Goal: Task Accomplishment & Management: Manage account settings

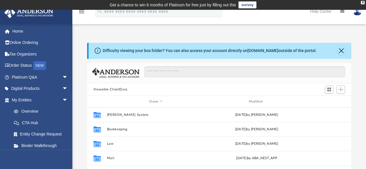
scroll to position [127, 260]
click at [202, 34] on div "Difficulty viewing your box folder? You can also access your account directly o…" at bounding box center [218, 129] width 293 height 197
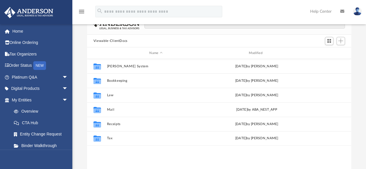
scroll to position [58, 0]
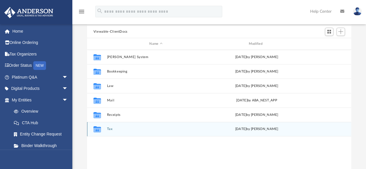
click at [105, 130] on div "Collaborated Folder Tax today by Alex Price" at bounding box center [219, 129] width 264 height 14
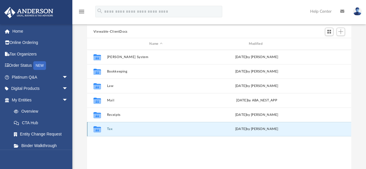
click at [105, 130] on div "Collaborated Folder Tax today by Alex Price" at bounding box center [219, 129] width 264 height 14
click at [96, 129] on icon "grid" at bounding box center [97, 129] width 8 height 6
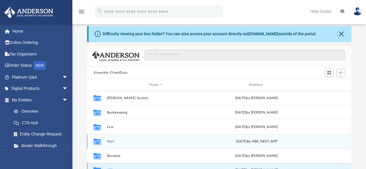
scroll to position [0, 0]
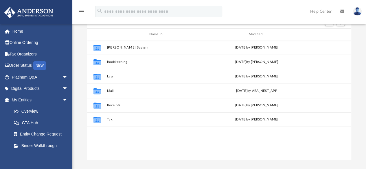
scroll to position [87, 0]
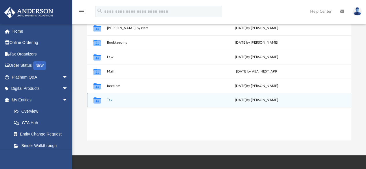
click at [108, 100] on button "Tax" at bounding box center [156, 101] width 98 height 4
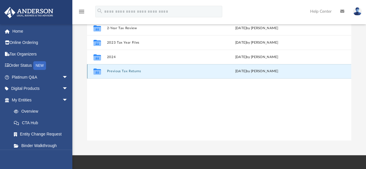
click at [124, 70] on button "Previous Tax Returns" at bounding box center [156, 72] width 98 height 4
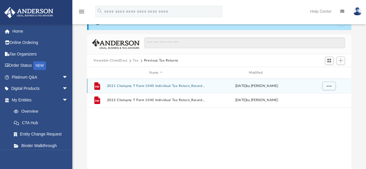
scroll to position [0, 0]
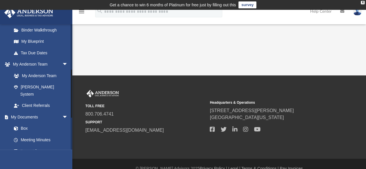
scroll to position [145, 0]
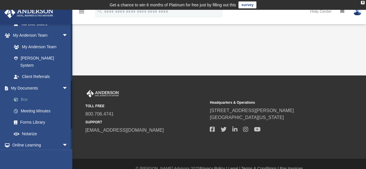
click at [23, 94] on link "Box" at bounding box center [42, 100] width 69 height 12
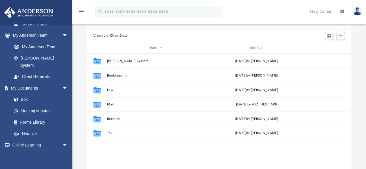
scroll to position [58, 0]
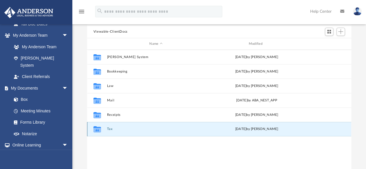
click at [108, 130] on button "Tax" at bounding box center [156, 129] width 98 height 4
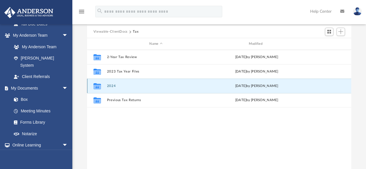
click at [109, 84] on button "2024" at bounding box center [156, 86] width 98 height 4
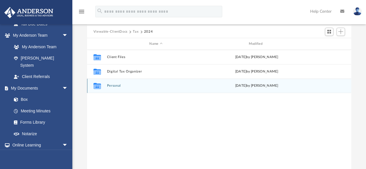
click at [114, 83] on div "Collaborated Folder Personal today by Alex Price" at bounding box center [219, 86] width 264 height 14
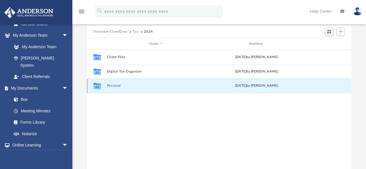
click at [110, 87] on button "Personal" at bounding box center [156, 86] width 98 height 4
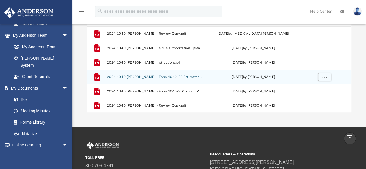
scroll to position [116, 0]
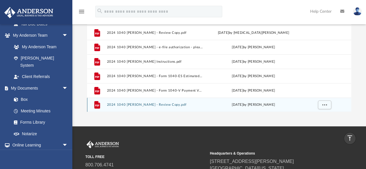
click at [154, 106] on button "2024 1040 Chalupny, Thomas - Review Copy.pdf" at bounding box center [155, 105] width 96 height 4
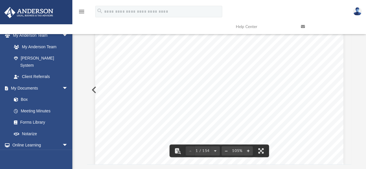
scroll to position [0, 0]
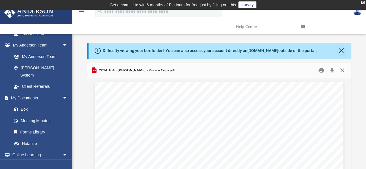
click at [342, 71] on button "Close" at bounding box center [342, 70] width 10 height 9
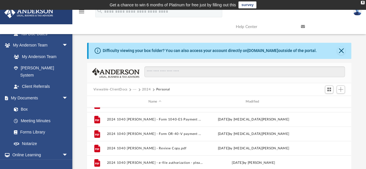
scroll to position [136, 0]
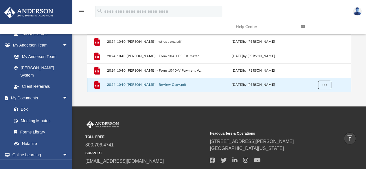
click at [324, 86] on span "More options" at bounding box center [324, 84] width 5 height 3
click at [316, 74] on li "Download" at bounding box center [319, 72] width 17 height 6
click at [355, 59] on div "Difficulty viewing your box folder? You can also access your account directly o…" at bounding box center [218, -1] width 293 height 185
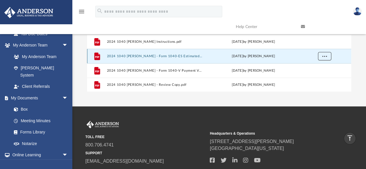
click at [325, 57] on span "More options" at bounding box center [324, 56] width 5 height 3
click at [324, 77] on li "Download" at bounding box center [319, 77] width 17 height 6
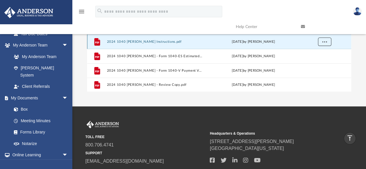
click at [326, 40] on span "More options" at bounding box center [324, 41] width 5 height 3
click at [321, 62] on li "Download" at bounding box center [319, 62] width 17 height 6
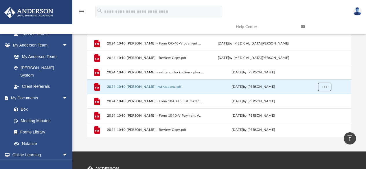
scroll to position [78, 0]
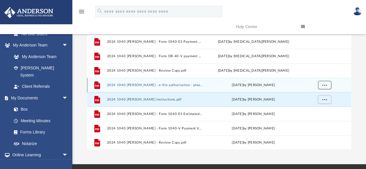
click at [324, 84] on span "More options" at bounding box center [324, 85] width 5 height 3
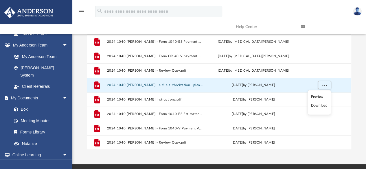
click at [321, 106] on li "Download" at bounding box center [319, 106] width 17 height 6
click at [344, 24] on link at bounding box center [328, 26] width 65 height 23
click at [348, 38] on link at bounding box center [328, 26] width 65 height 23
click at [349, 38] on link at bounding box center [328, 26] width 65 height 23
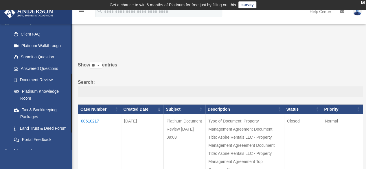
scroll to position [138, 0]
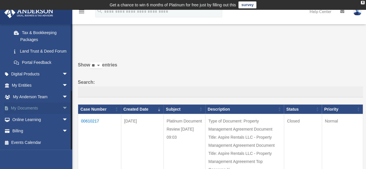
click at [62, 110] on span "arrow_drop_down" at bounding box center [68, 109] width 12 height 12
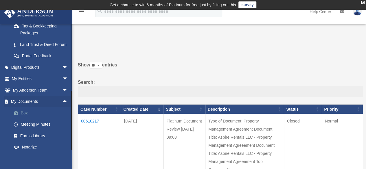
click at [25, 119] on link "Box" at bounding box center [42, 113] width 69 height 12
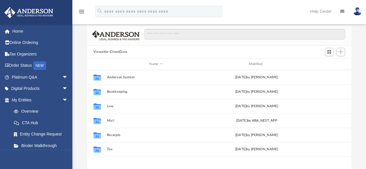
scroll to position [58, 0]
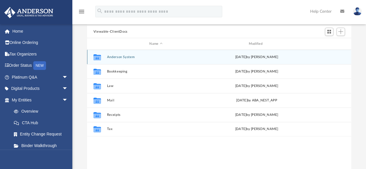
click at [98, 57] on icon "grid" at bounding box center [97, 57] width 8 height 6
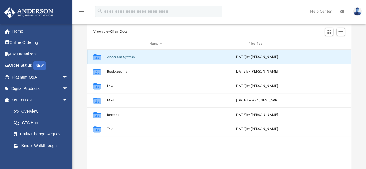
click at [113, 57] on button "Anderson System" at bounding box center [156, 57] width 98 height 4
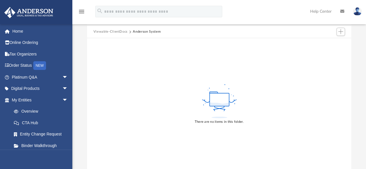
click at [110, 32] on button "Viewable-ClientDocs" at bounding box center [110, 31] width 34 height 5
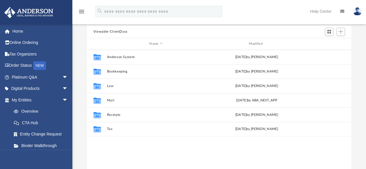
scroll to position [127, 260]
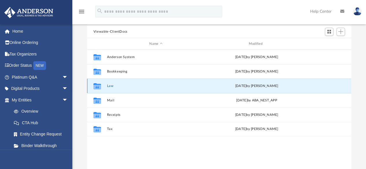
click at [108, 84] on button "Law" at bounding box center [156, 86] width 98 height 4
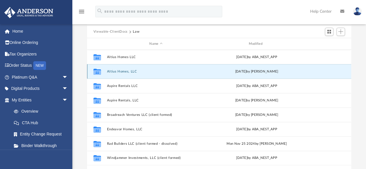
click at [123, 72] on button "Altius Homes, LLC" at bounding box center [156, 72] width 98 height 4
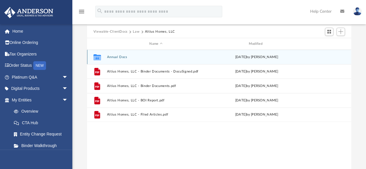
click at [118, 57] on button "Annual Docs" at bounding box center [156, 57] width 98 height 4
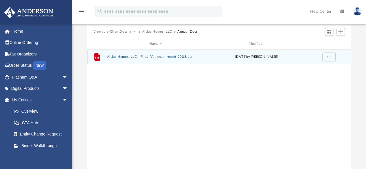
click at [141, 57] on button "Altius Homes, LLC - Filed PA annual report 2025.pdf" at bounding box center [156, 57] width 98 height 4
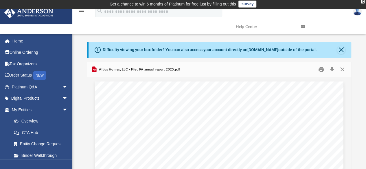
scroll to position [0, 0]
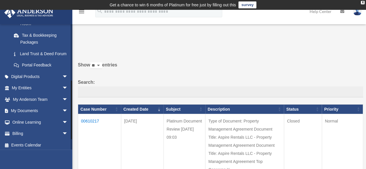
scroll to position [138, 0]
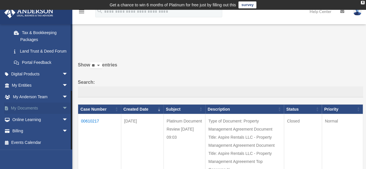
click at [62, 109] on span "arrow_drop_down" at bounding box center [68, 109] width 12 height 12
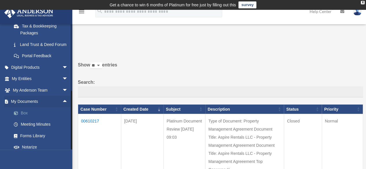
click at [28, 119] on link "Box" at bounding box center [42, 113] width 69 height 12
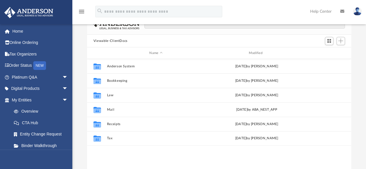
scroll to position [58, 0]
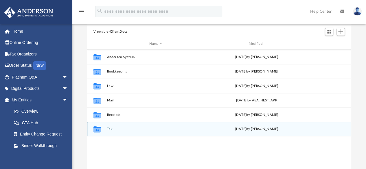
click at [108, 130] on button "Tax" at bounding box center [156, 129] width 98 height 4
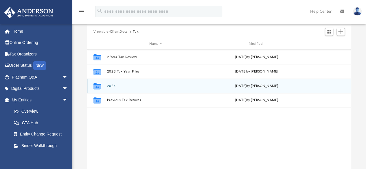
click at [112, 85] on button "2024" at bounding box center [156, 86] width 98 height 4
click at [114, 85] on button "Personal" at bounding box center [156, 86] width 98 height 4
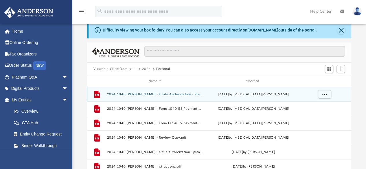
scroll to position [29, 0]
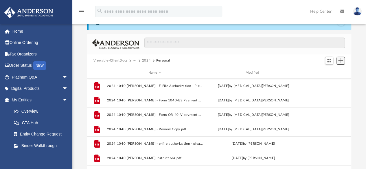
click at [341, 60] on span "Add" at bounding box center [340, 60] width 5 height 5
click at [328, 73] on li "Upload" at bounding box center [332, 72] width 19 height 6
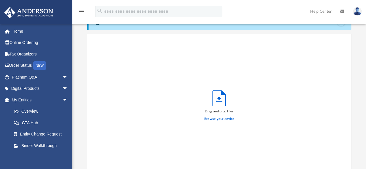
scroll to position [142, 260]
click at [218, 118] on label "Browse your device" at bounding box center [219, 119] width 30 height 5
click at [0, 0] on input "Browse your device" at bounding box center [0, 0] width 0 height 0
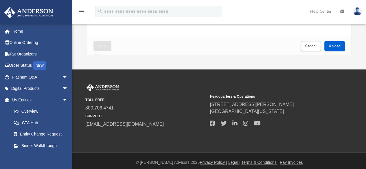
scroll to position [176, 0]
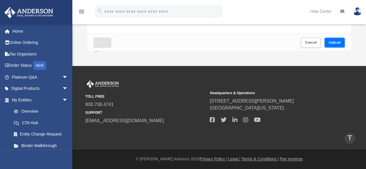
click at [334, 41] on span "Upload" at bounding box center [334, 42] width 12 height 3
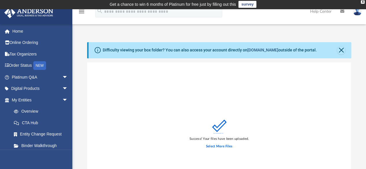
scroll to position [0, 0]
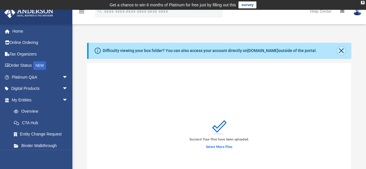
click at [341, 52] on button "Close" at bounding box center [341, 51] width 8 height 8
